Goal: Task Accomplishment & Management: Use online tool/utility

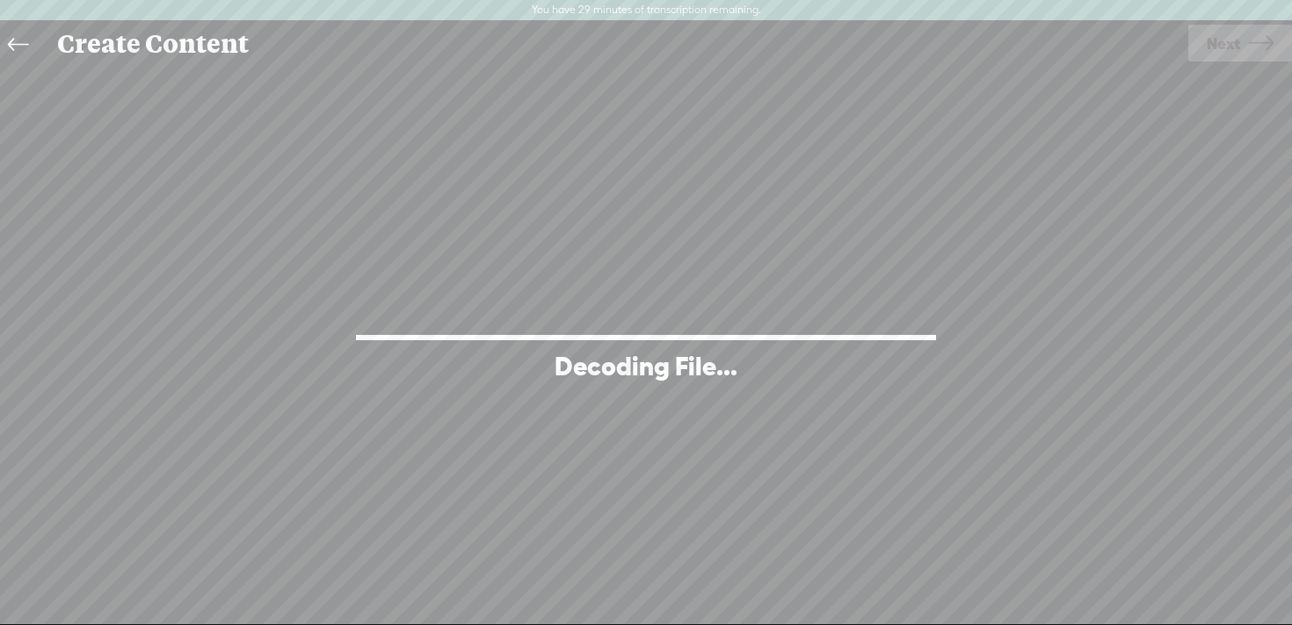
click at [15, 52] on icon at bounding box center [18, 45] width 20 height 40
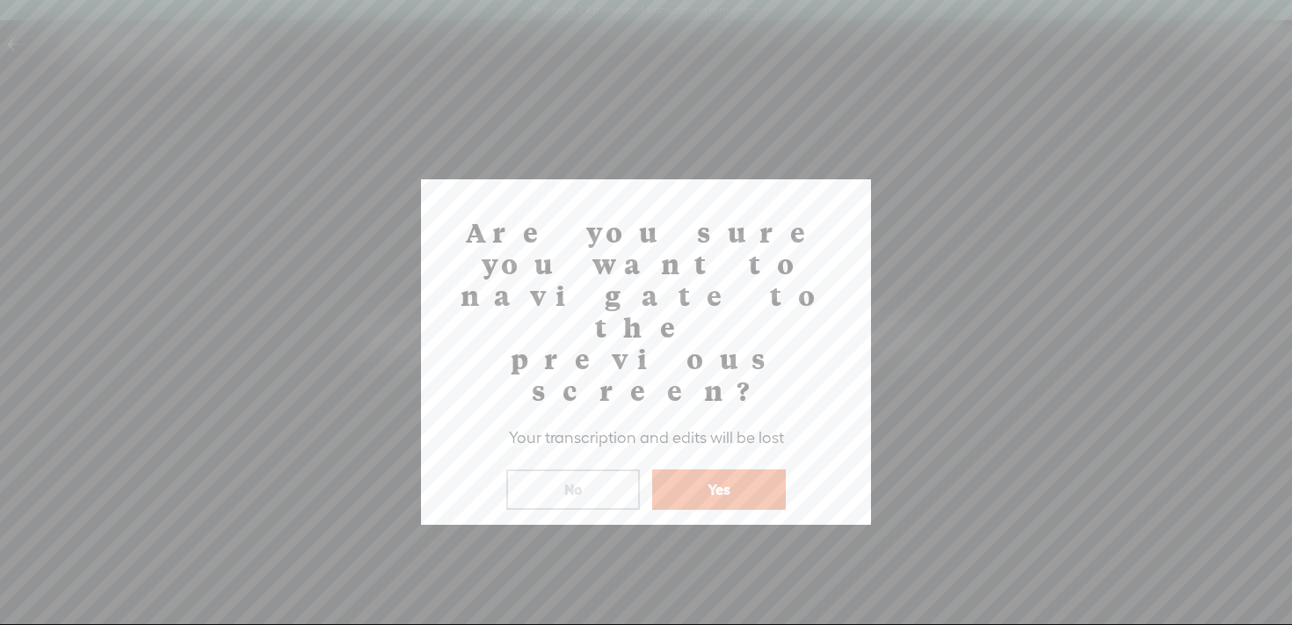
click at [723, 469] on button "Yes" at bounding box center [719, 489] width 134 height 40
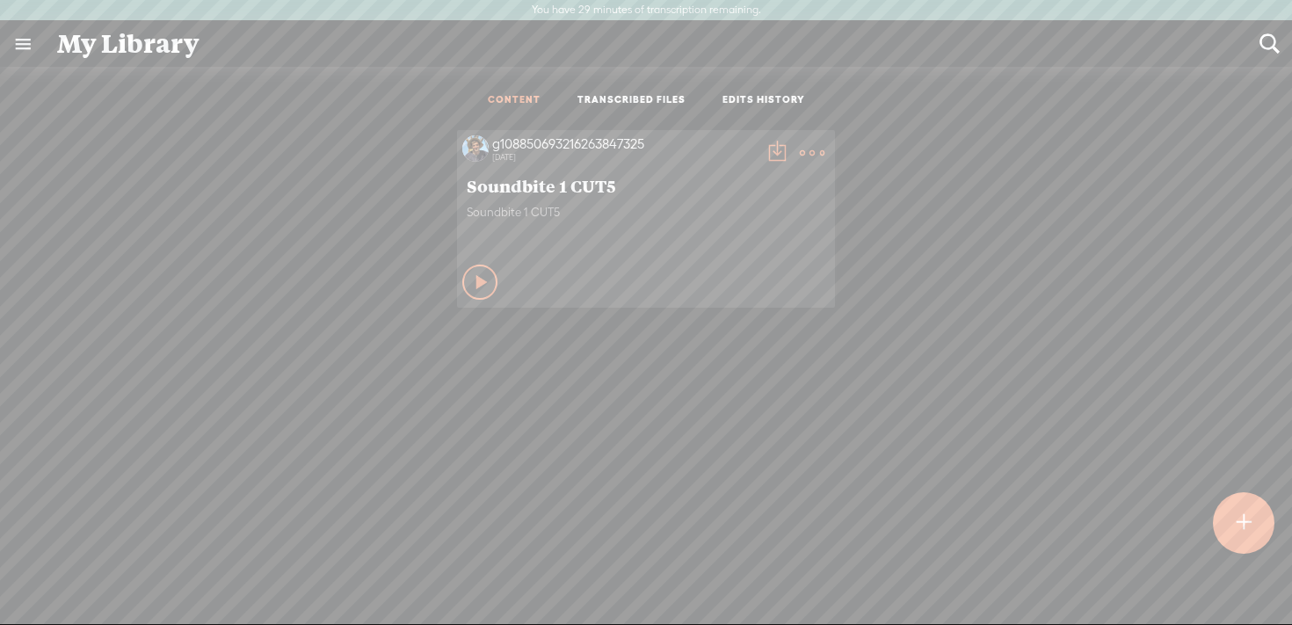
click at [1238, 523] on t at bounding box center [1243, 523] width 15 height 39
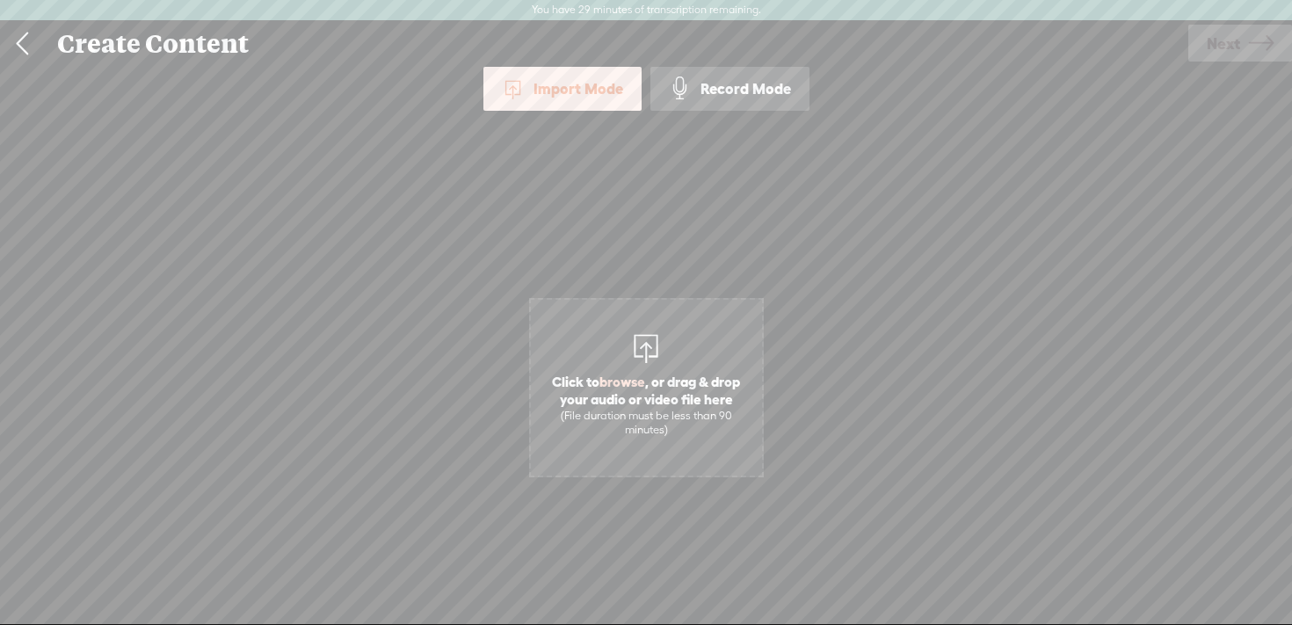
click at [610, 85] on div "Import Mode" at bounding box center [562, 89] width 158 height 44
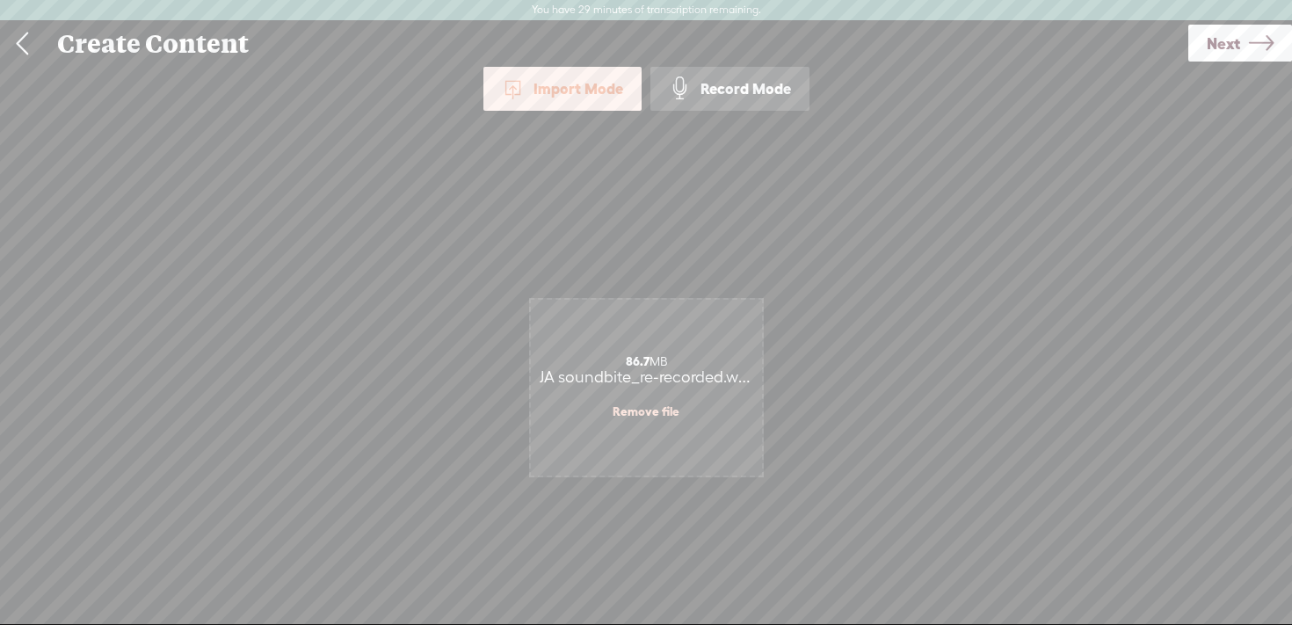
click at [1253, 36] on icon at bounding box center [1261, 43] width 25 height 45
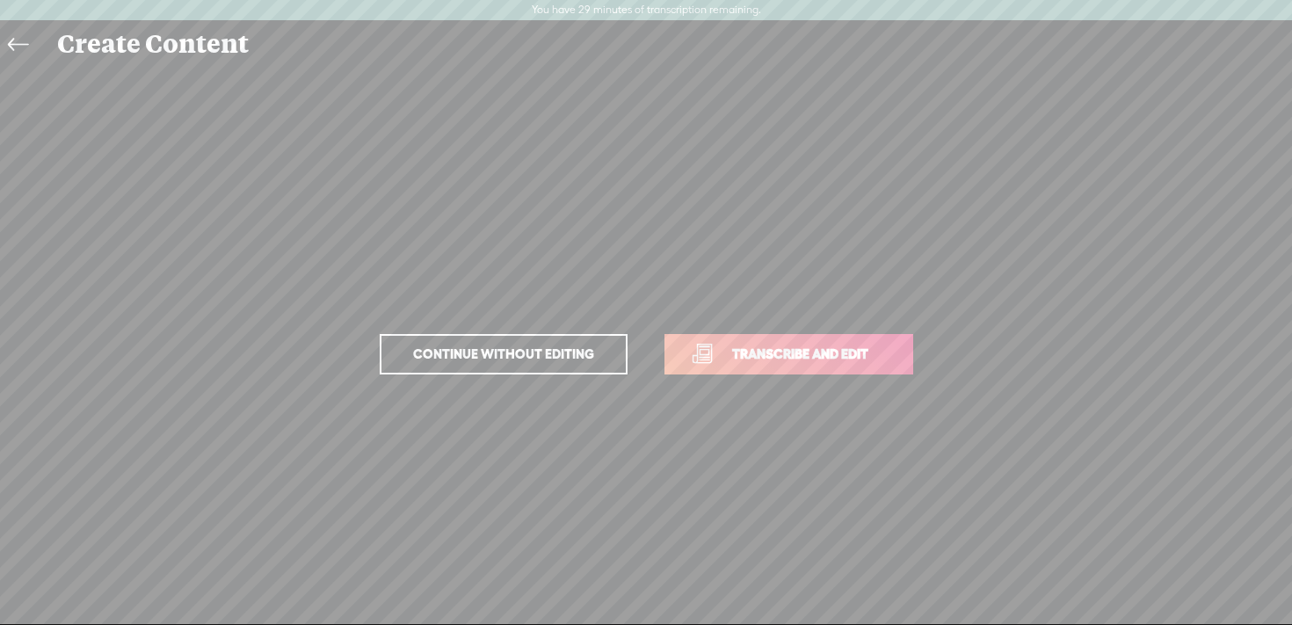
click at [722, 360] on span "Transcribe and edit" at bounding box center [800, 354] width 173 height 20
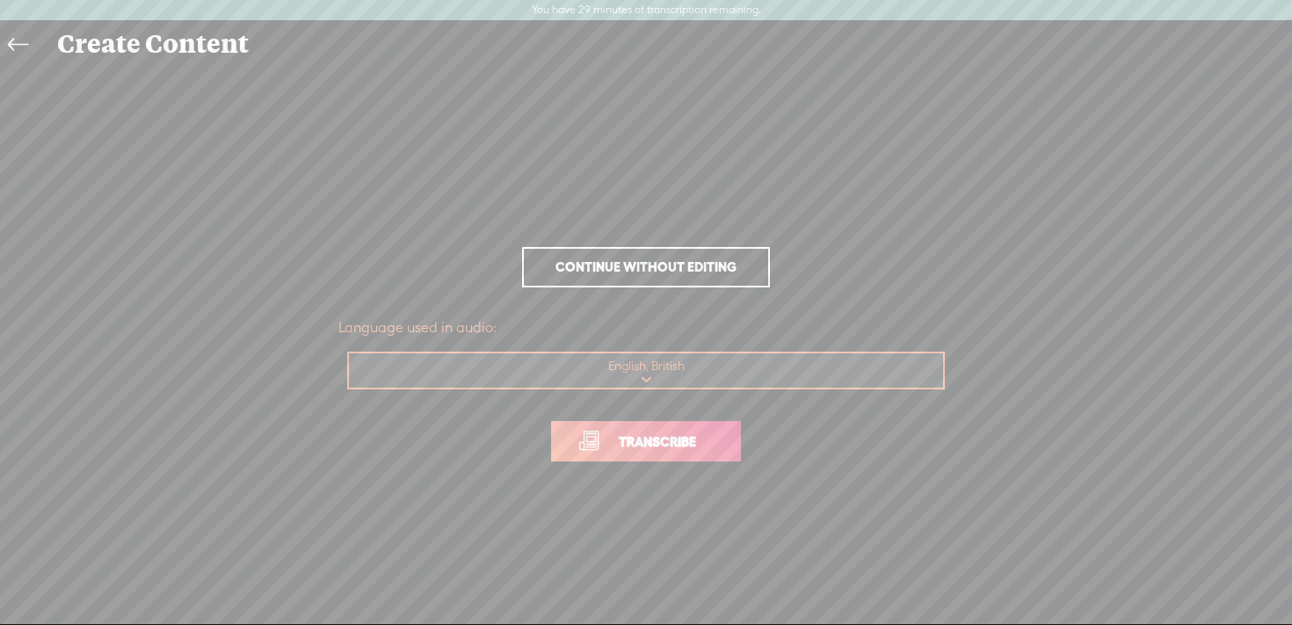
click at [675, 443] on span "Transcribe" at bounding box center [657, 442] width 114 height 20
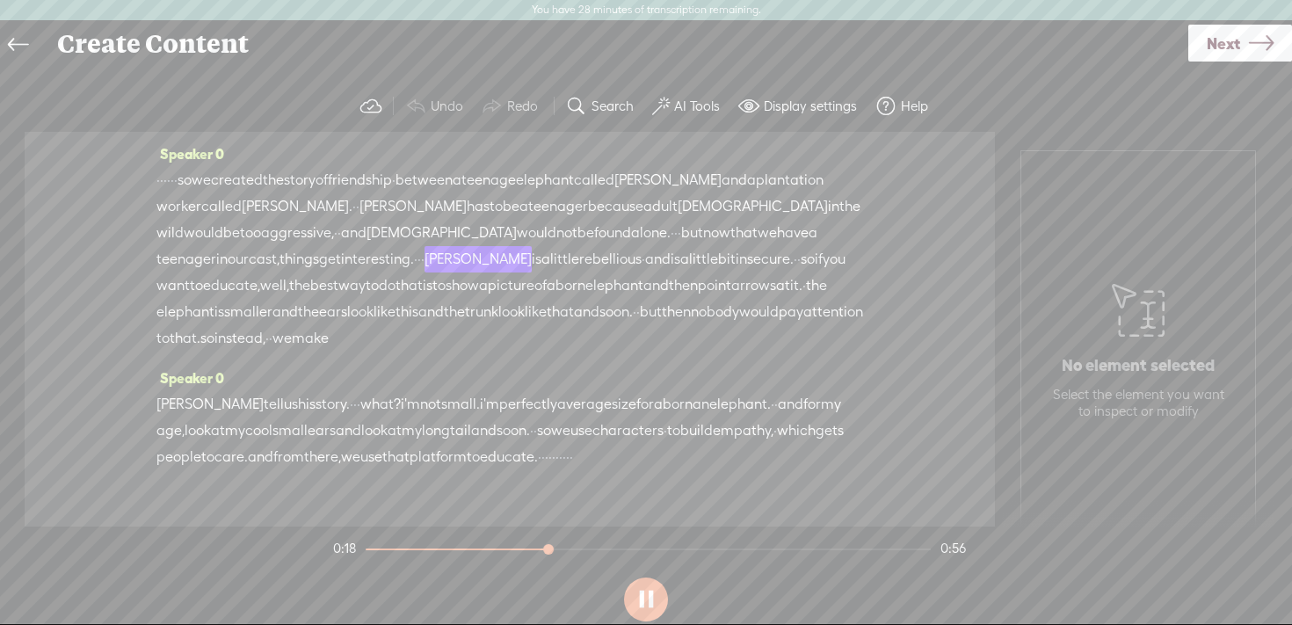
click at [645, 602] on button at bounding box center [646, 599] width 44 height 44
click at [672, 106] on button "AI Tools" at bounding box center [688, 106] width 86 height 35
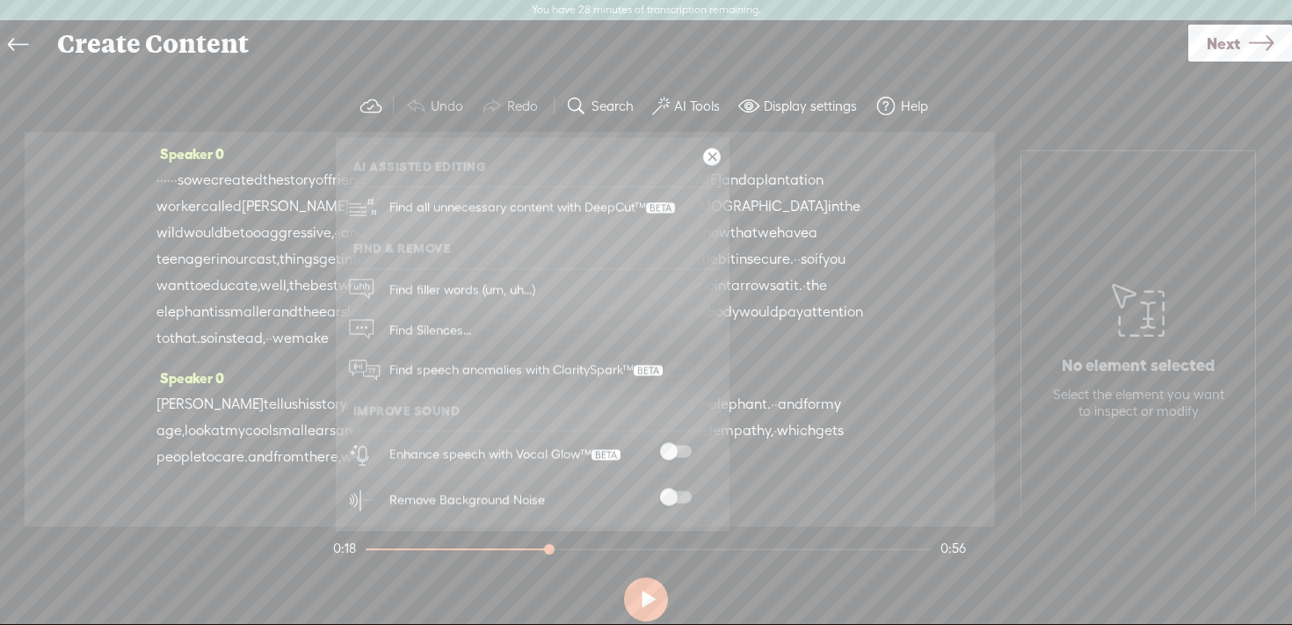
click at [675, 448] on span at bounding box center [676, 452] width 32 height 12
click at [676, 493] on span at bounding box center [676, 497] width 32 height 12
click at [712, 151] on link at bounding box center [712, 158] width 18 height 18
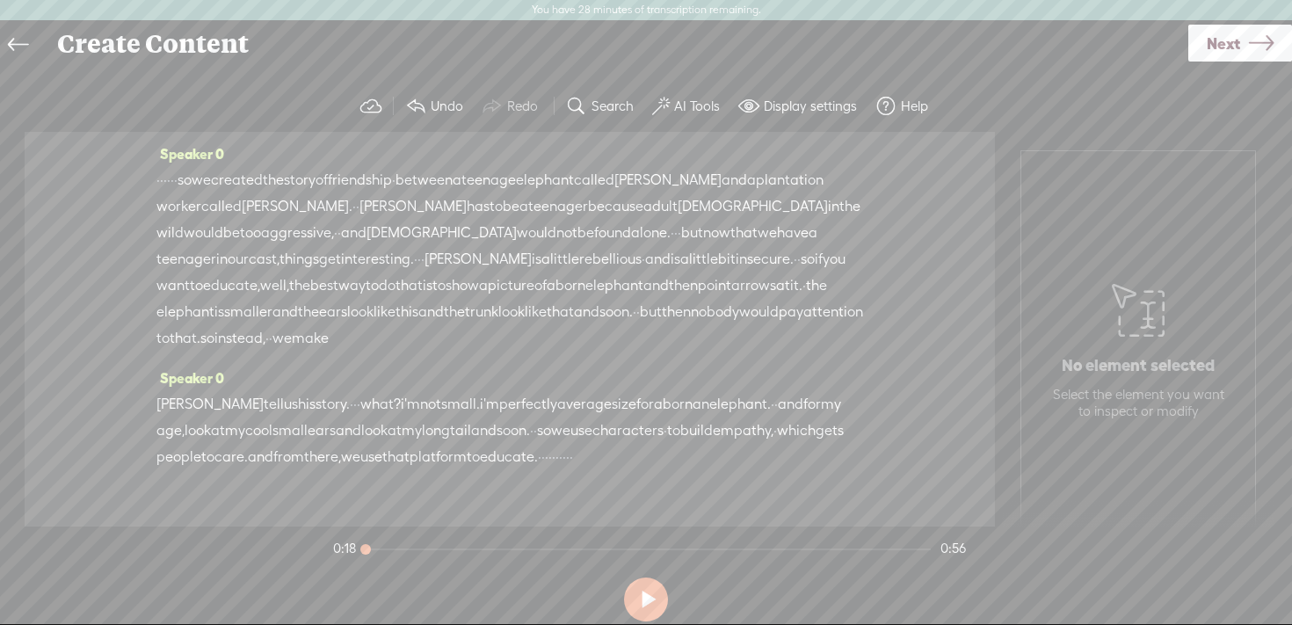
drag, startPoint x: 549, startPoint y: 551, endPoint x: 349, endPoint y: 545, distance: 200.5
click at [349, 545] on div at bounding box center [367, 551] width 40 height 40
click at [647, 595] on button at bounding box center [646, 599] width 44 height 44
click at [648, 594] on button at bounding box center [646, 599] width 44 height 44
click at [693, 99] on label "AI Tools" at bounding box center [697, 107] width 46 height 18
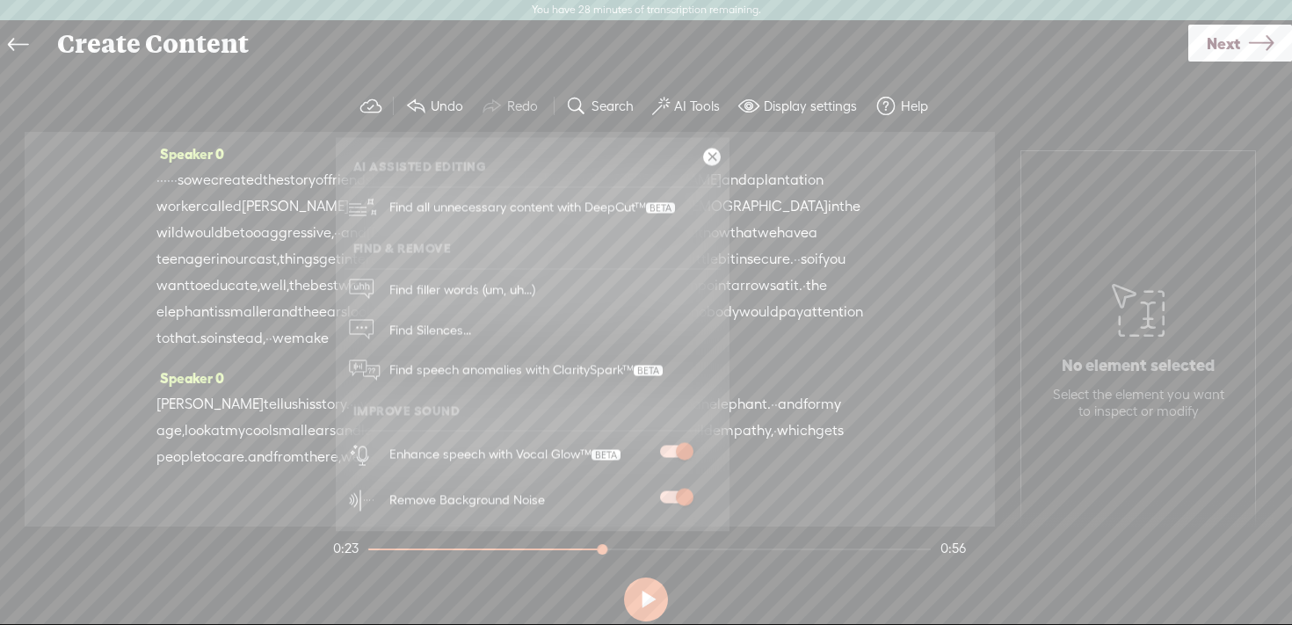
click at [681, 448] on span at bounding box center [676, 452] width 32 height 12
click at [640, 595] on button at bounding box center [646, 599] width 44 height 44
click at [570, 575] on section at bounding box center [646, 599] width 633 height 58
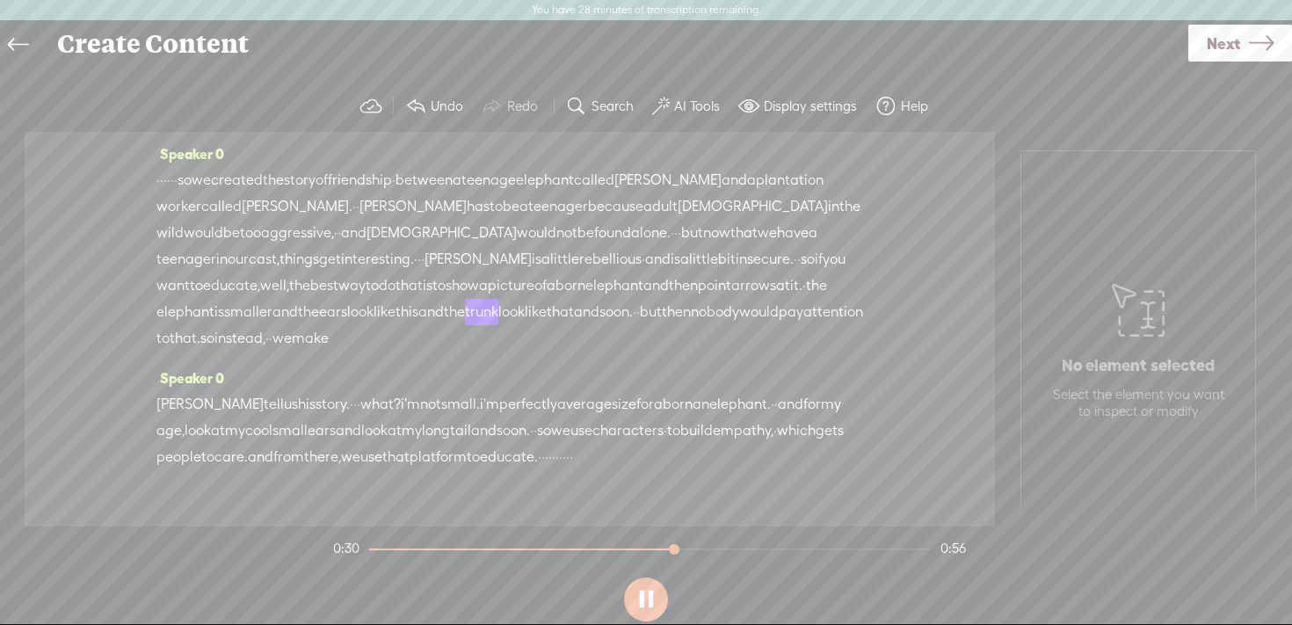
click at [448, 549] on div at bounding box center [521, 549] width 305 height 2
click at [643, 596] on button at bounding box center [646, 599] width 44 height 44
click at [1222, 47] on span "Next" at bounding box center [1223, 43] width 33 height 45
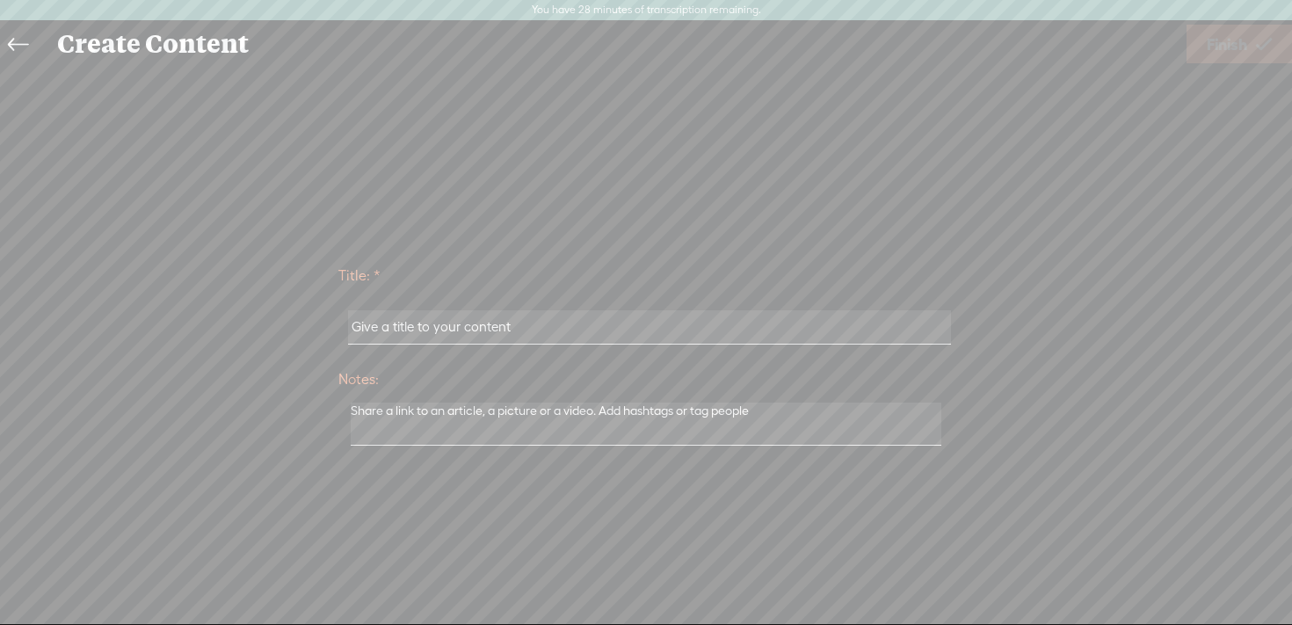
click at [519, 327] on input "text" at bounding box center [649, 327] width 602 height 34
type input "Soundbite 1 CUT6"
click at [1210, 52] on span "Finish" at bounding box center [1227, 44] width 40 height 45
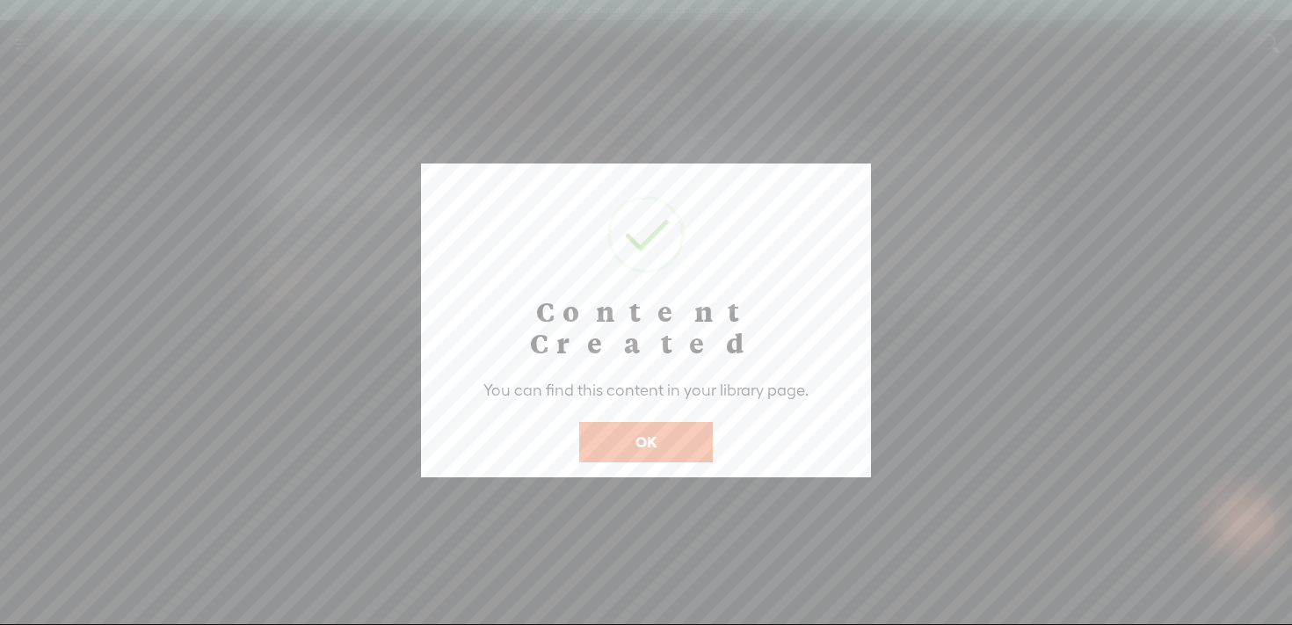
click at [643, 422] on button "OK" at bounding box center [646, 442] width 134 height 40
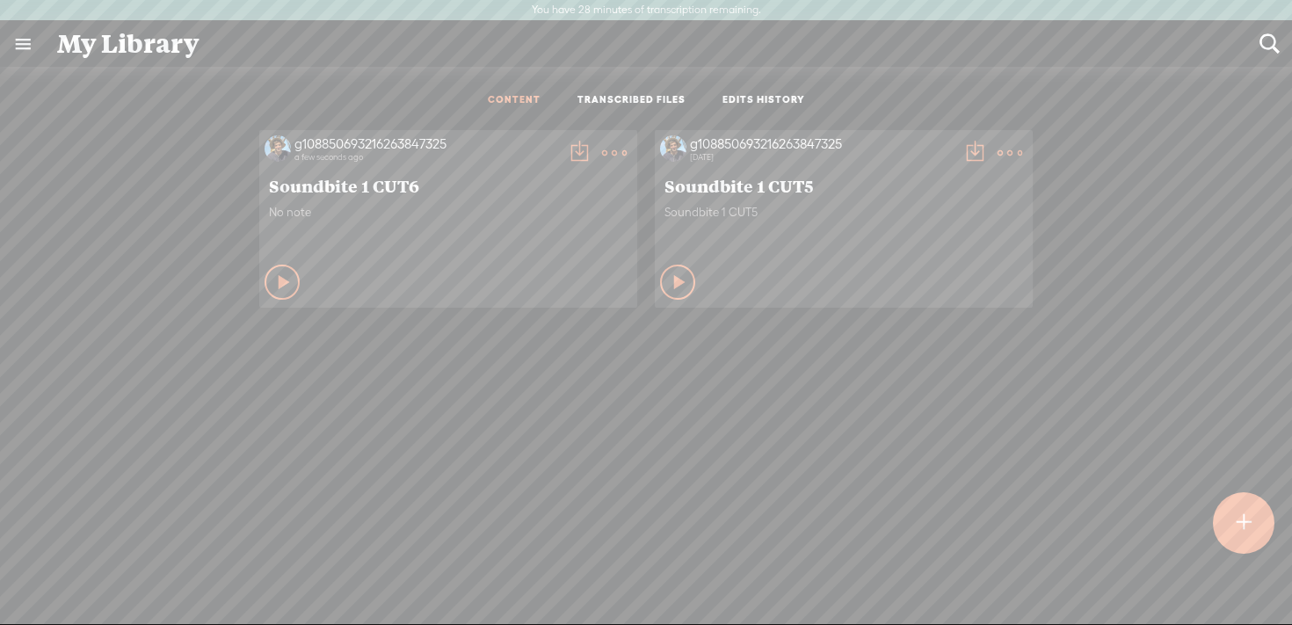
click at [571, 149] on t at bounding box center [579, 153] width 25 height 25
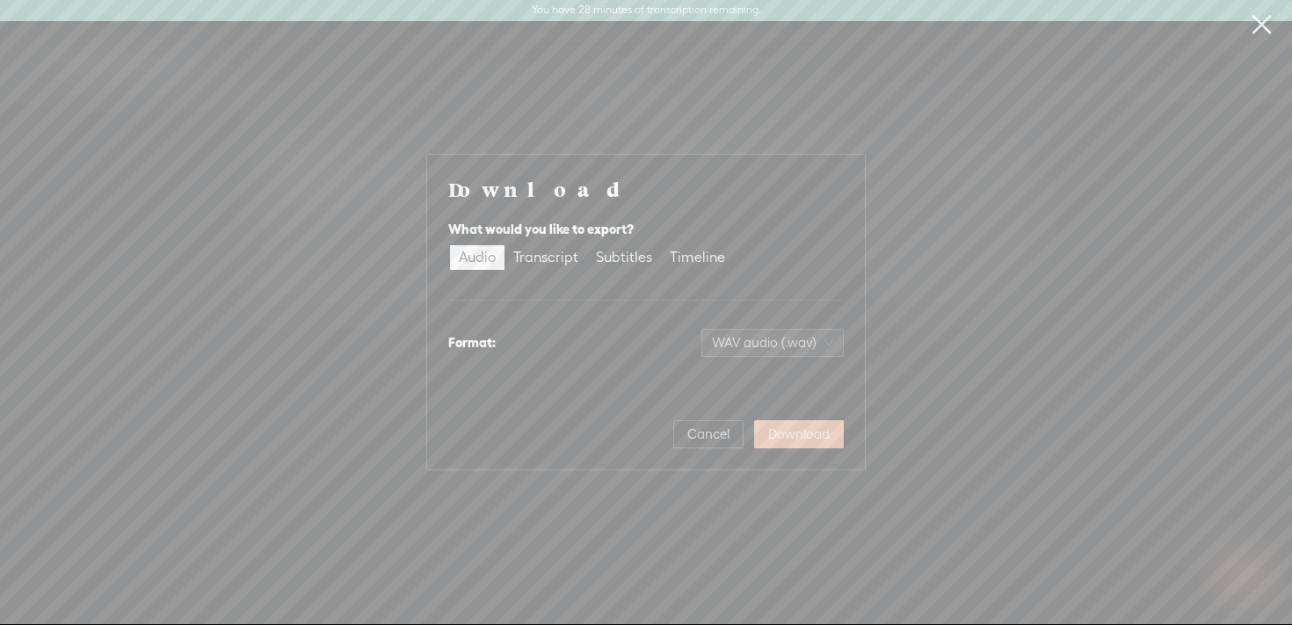
click at [792, 435] on span "Download" at bounding box center [799, 434] width 62 height 18
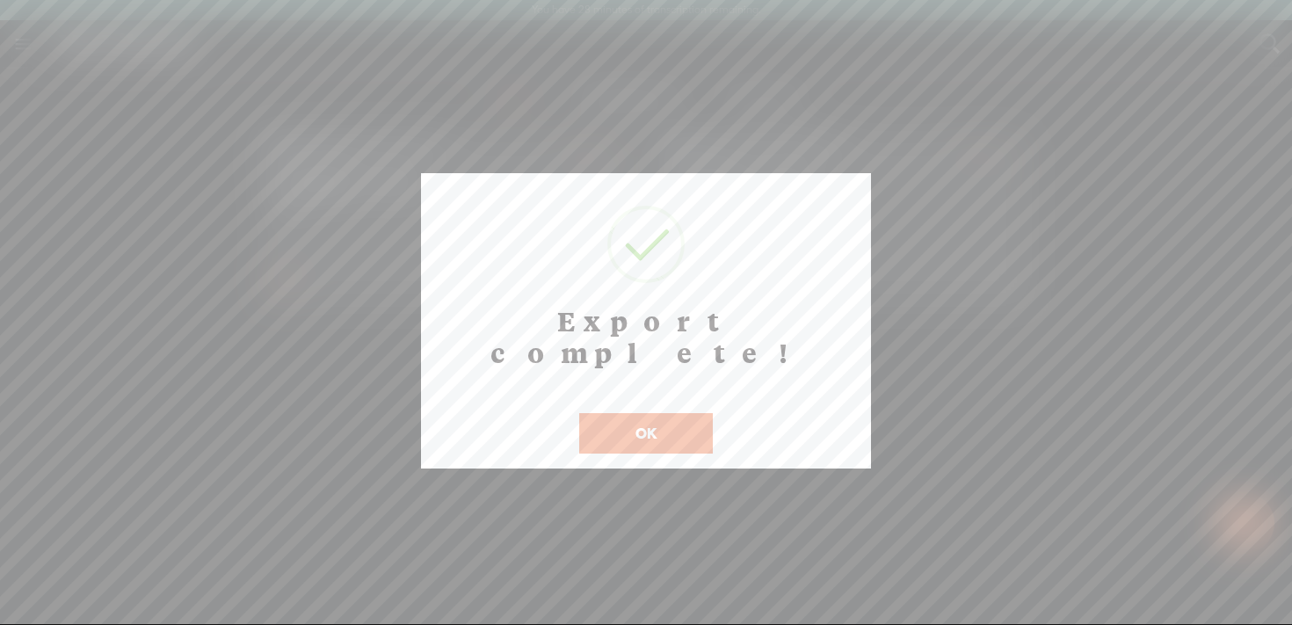
click at [660, 413] on button "OK" at bounding box center [646, 433] width 134 height 40
